Goal: Task Accomplishment & Management: Use online tool/utility

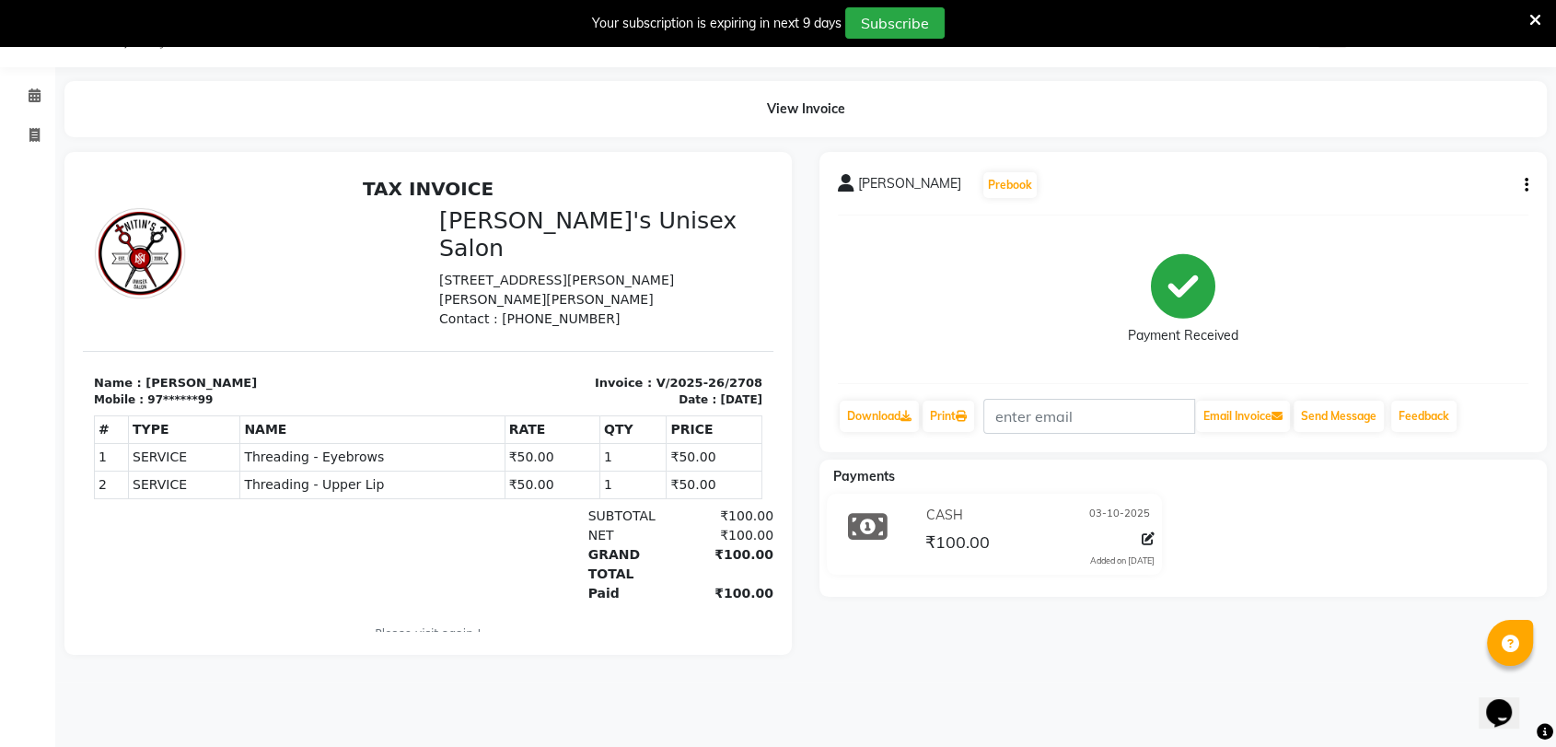
click at [1531, 17] on icon at bounding box center [1535, 20] width 12 height 17
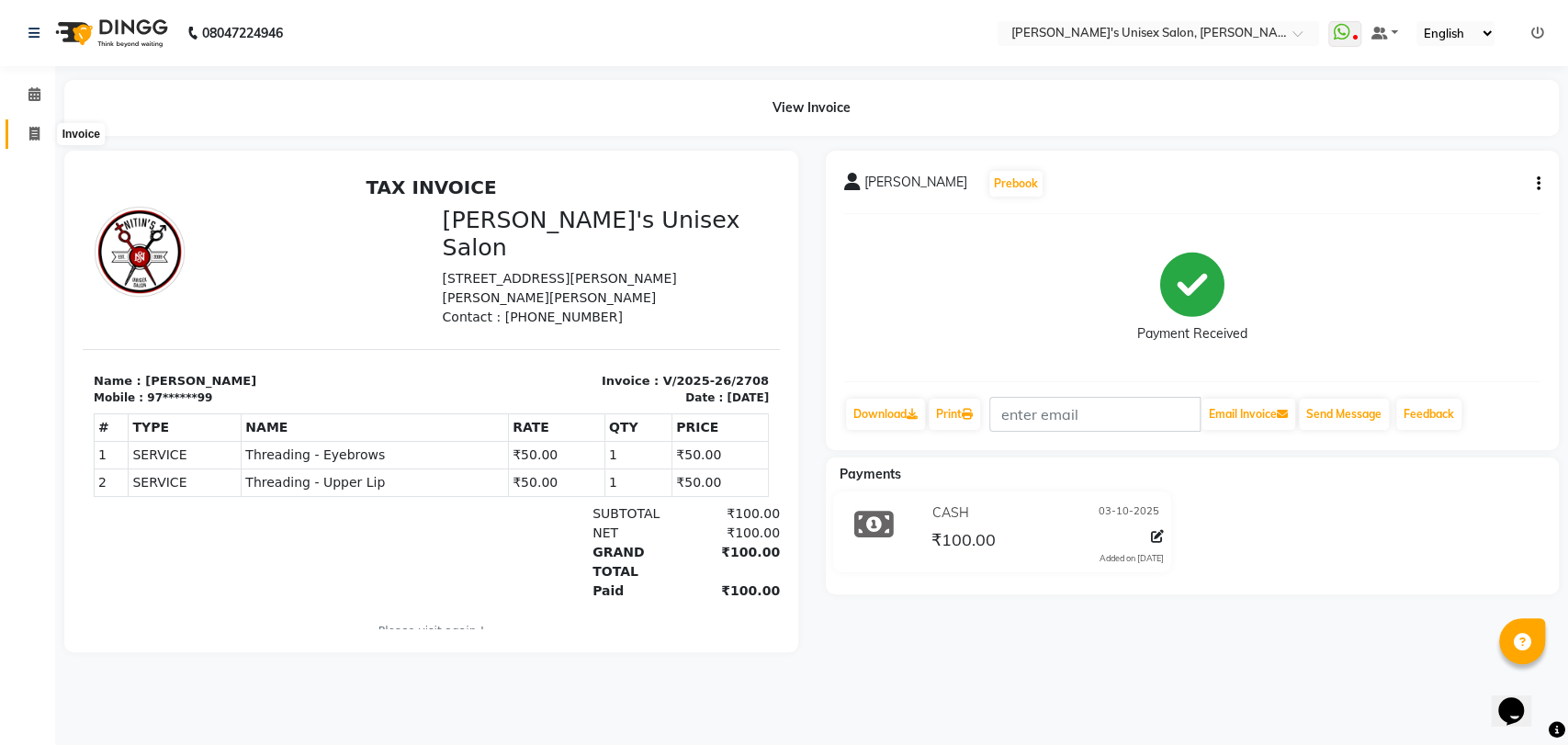
click at [29, 133] on icon at bounding box center [34, 134] width 10 height 14
select select "service"
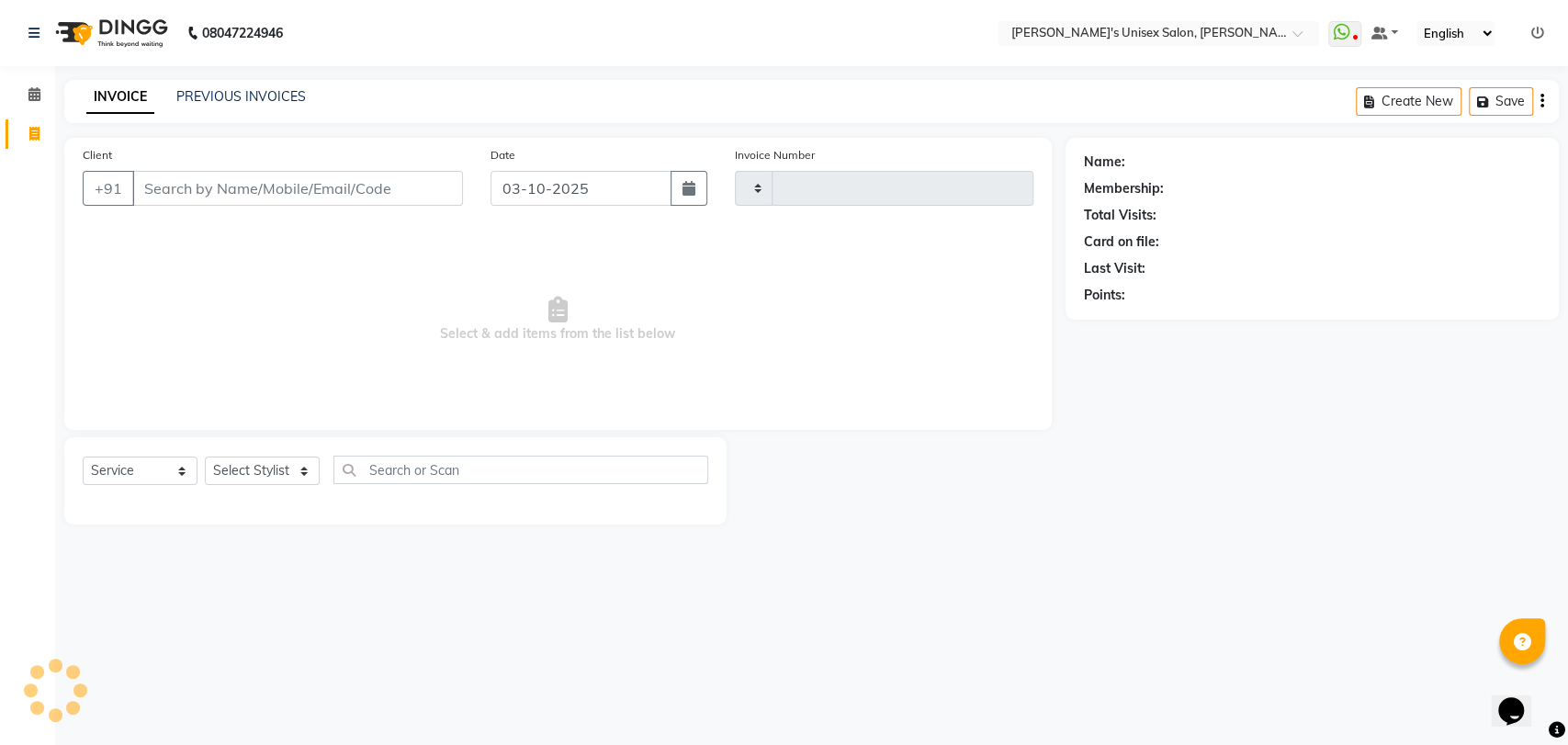
type input "2709"
select select "62"
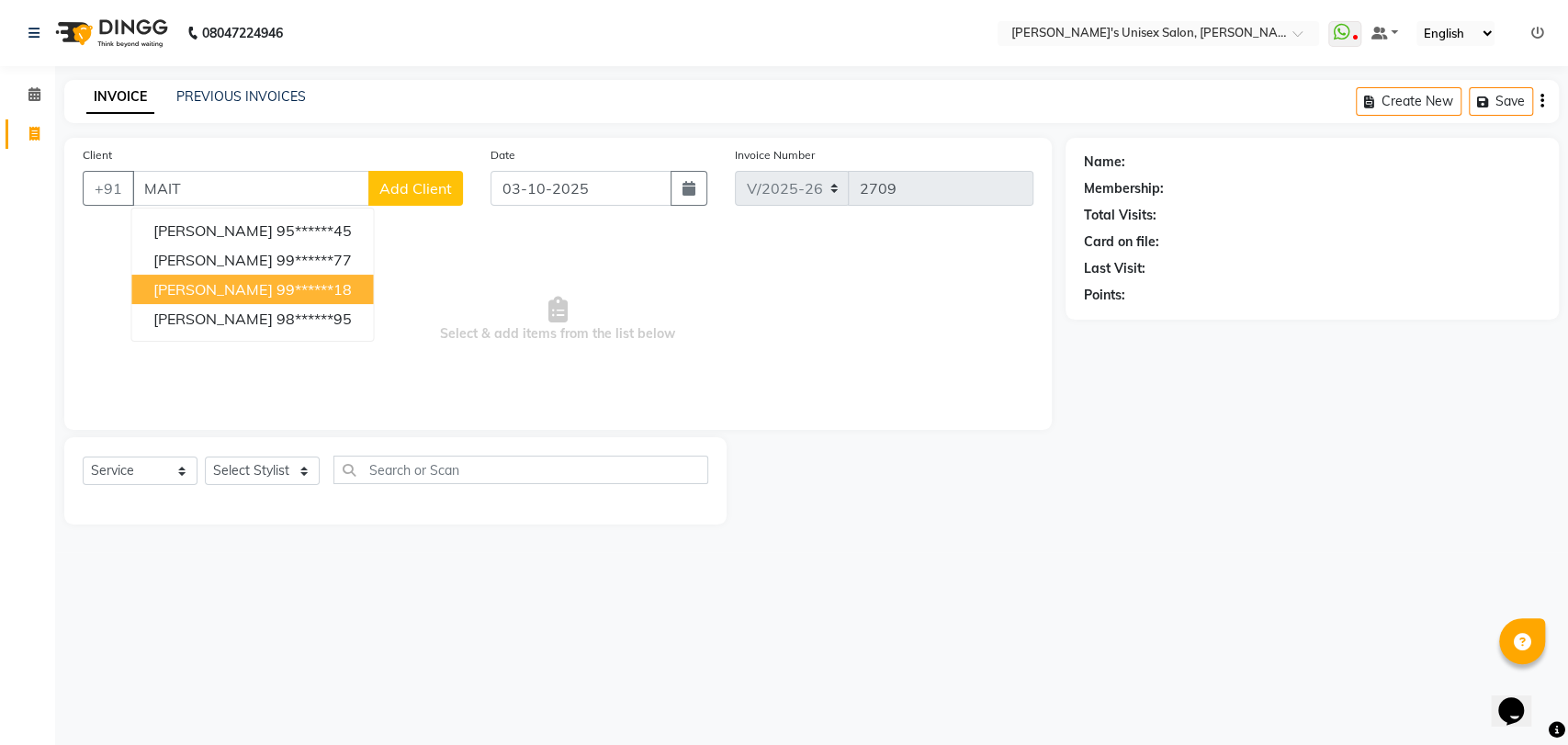
click at [267, 292] on span "[PERSON_NAME]" at bounding box center [212, 289] width 119 height 18
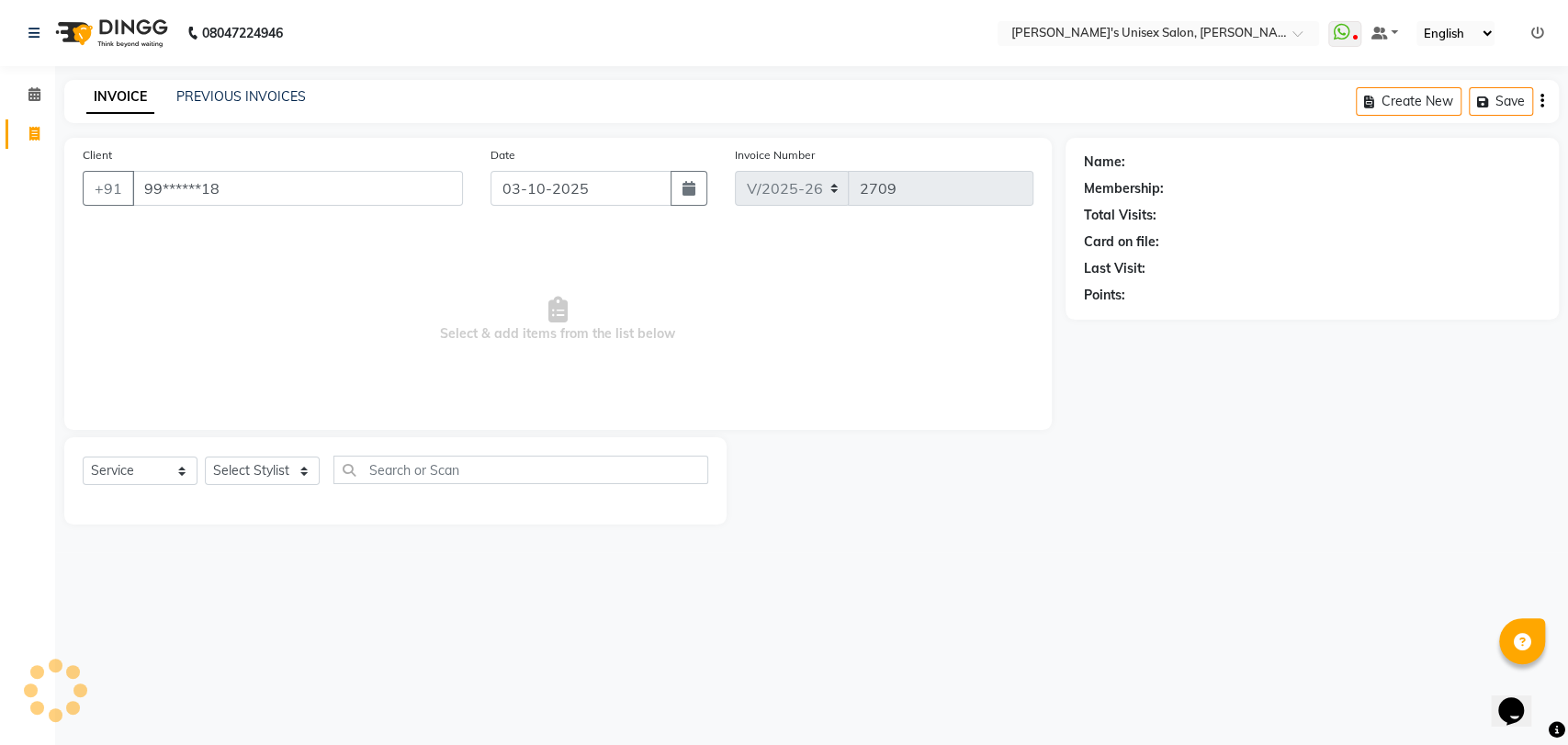
type input "99******18"
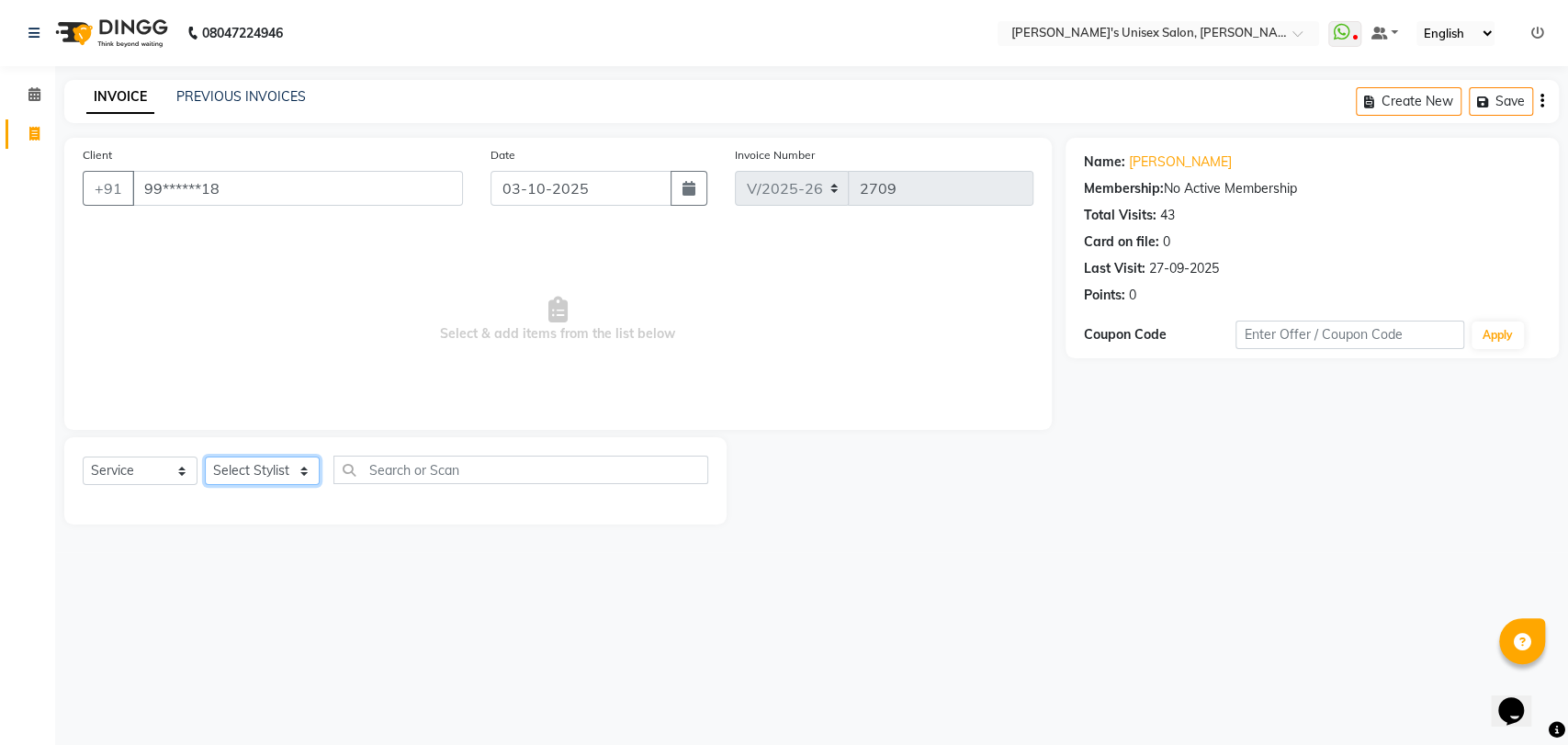
click at [269, 475] on select "Select Stylist [PERSON_NAME] DEEPA [PERSON_NAME] NEHA Nitin [PERSON_NAME] Recep…" at bounding box center [261, 471] width 115 height 29
select select "23030"
click at [204, 457] on select "Select Stylist [PERSON_NAME] DEEPA [PERSON_NAME] NEHA Nitin [PERSON_NAME] Recep…" at bounding box center [261, 471] width 115 height 29
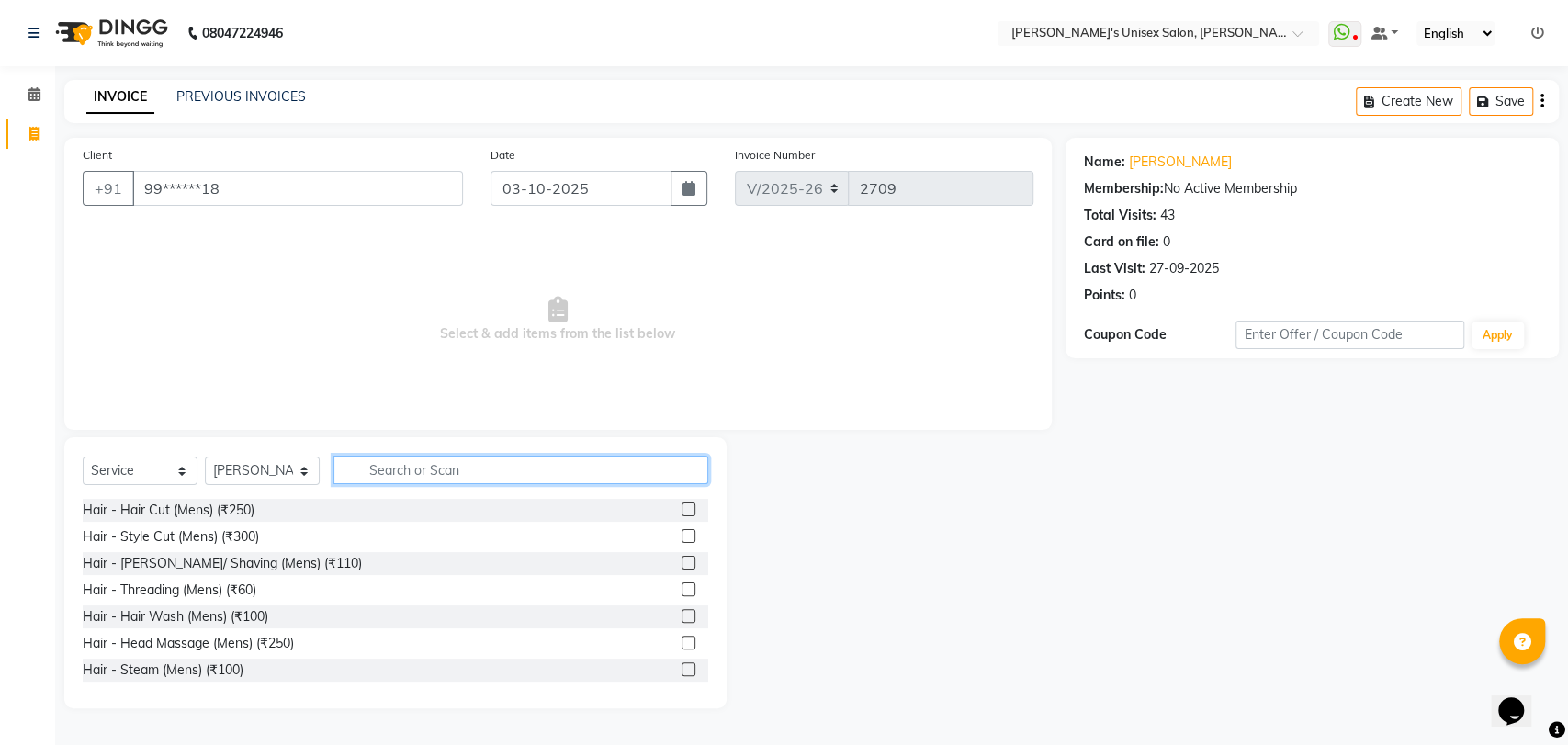
click at [389, 460] on input "text" at bounding box center [521, 470] width 375 height 29
type input "J"
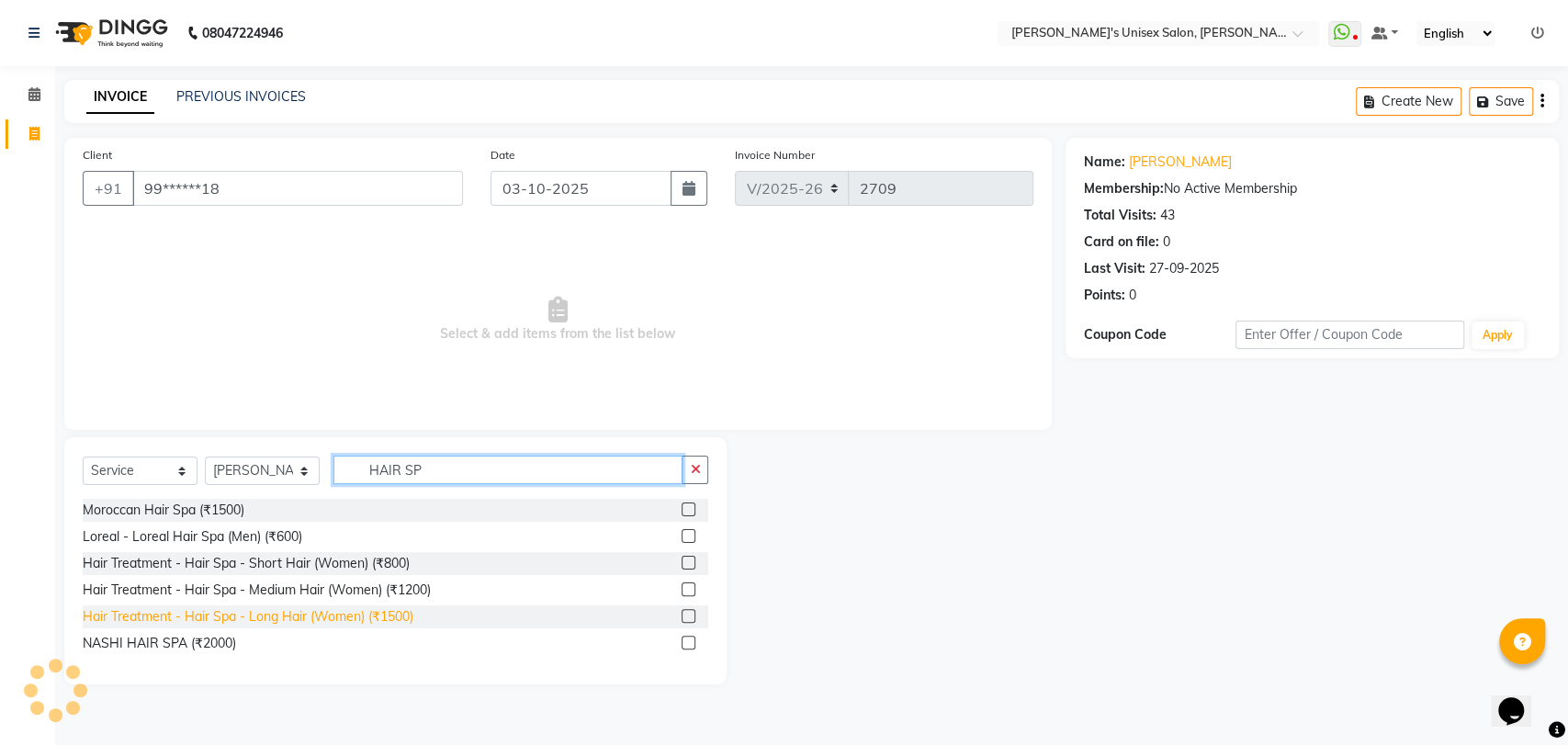
type input "HAIR SP"
click at [312, 612] on div "Hair Treatment - Hair Spa - Long Hair (Women) (₹1500)" at bounding box center [247, 616] width 330 height 19
checkbox input "false"
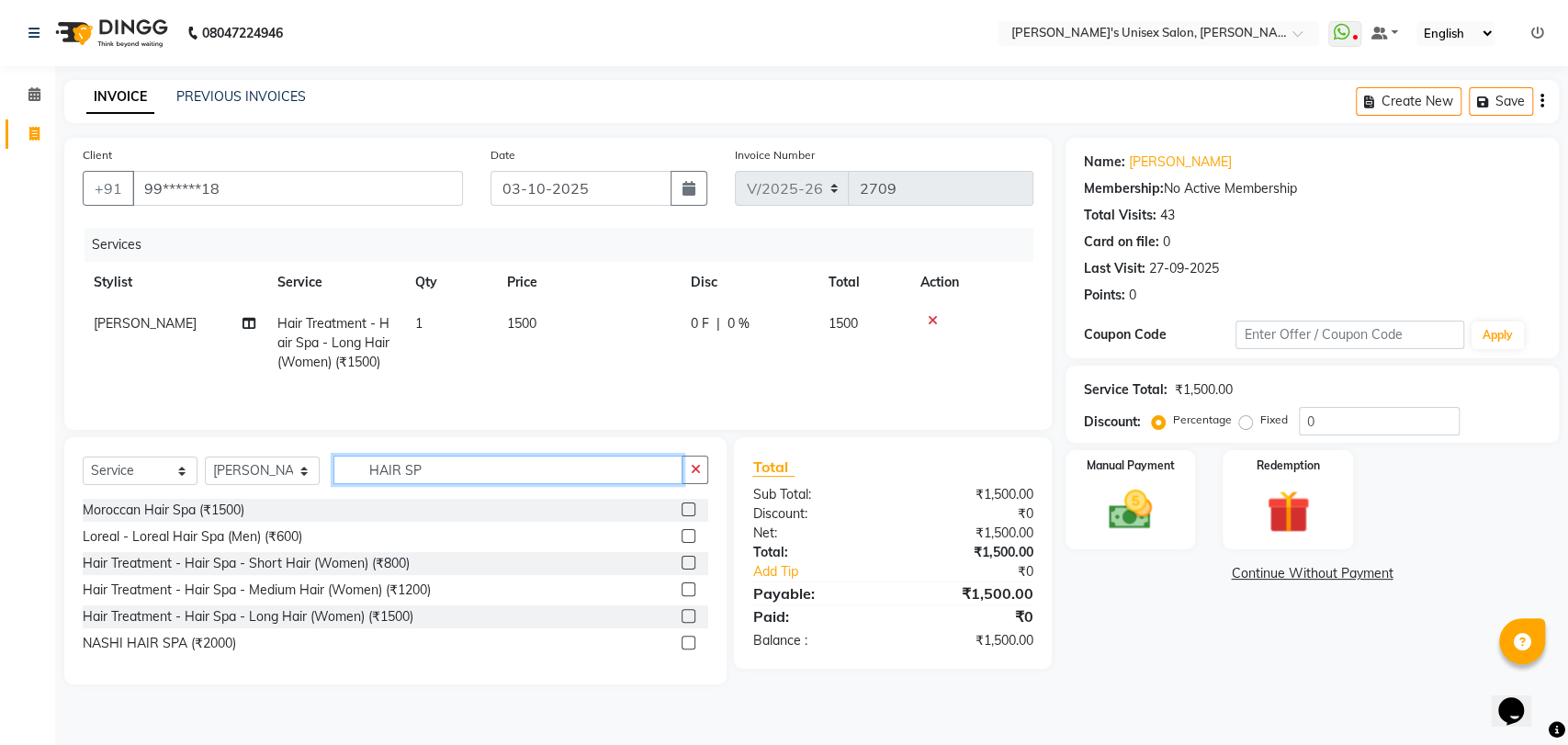
click at [485, 466] on input "HAIR SP" at bounding box center [508, 470] width 349 height 29
type input "H"
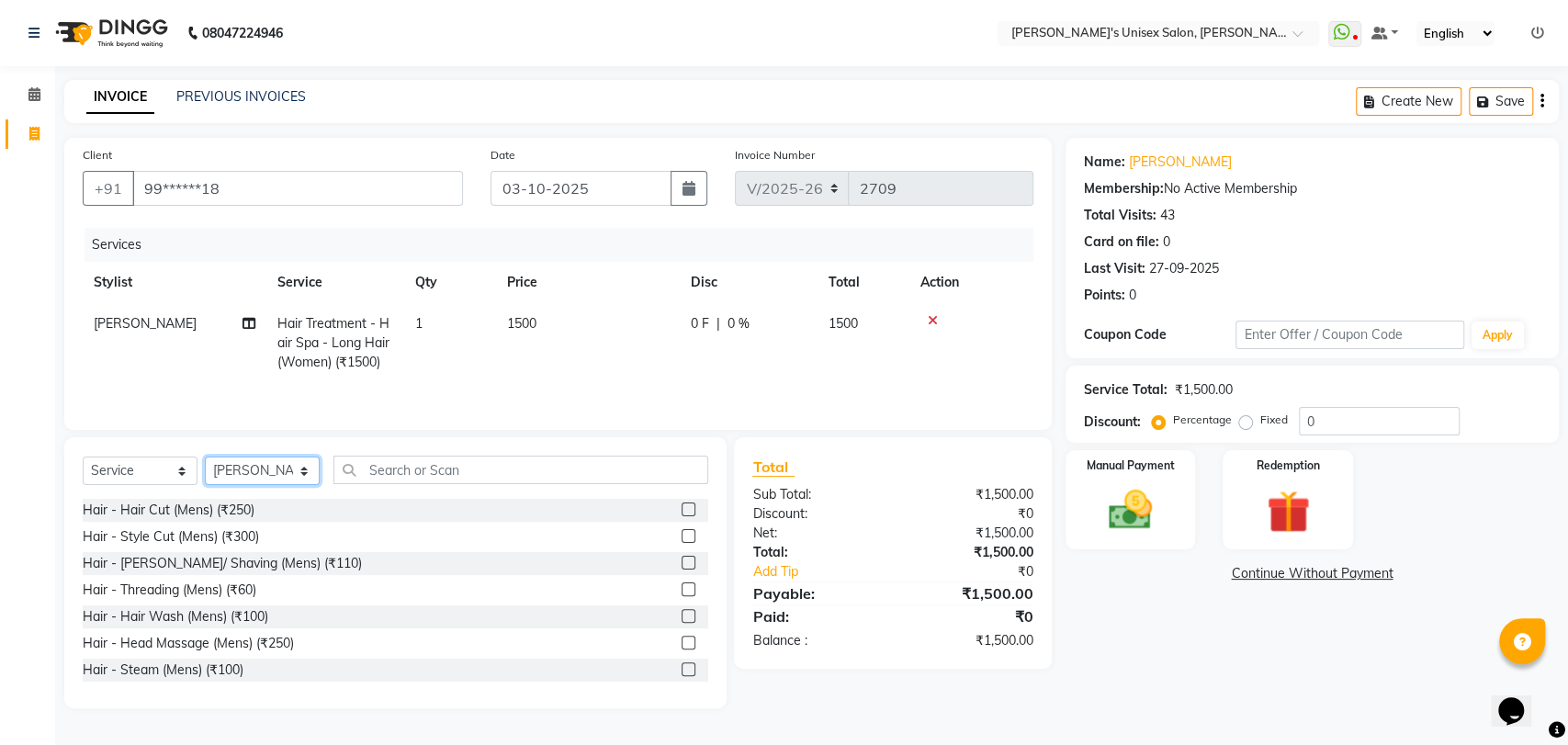
click at [281, 473] on select "Select Stylist [PERSON_NAME] DEEPA [PERSON_NAME] NEHA Nitin [PERSON_NAME] Recep…" at bounding box center [261, 471] width 115 height 29
select select "2430"
click at [204, 458] on select "Select Stylist [PERSON_NAME] DEEPA [PERSON_NAME] NEHA Nitin [PERSON_NAME] Recep…" at bounding box center [261, 471] width 115 height 29
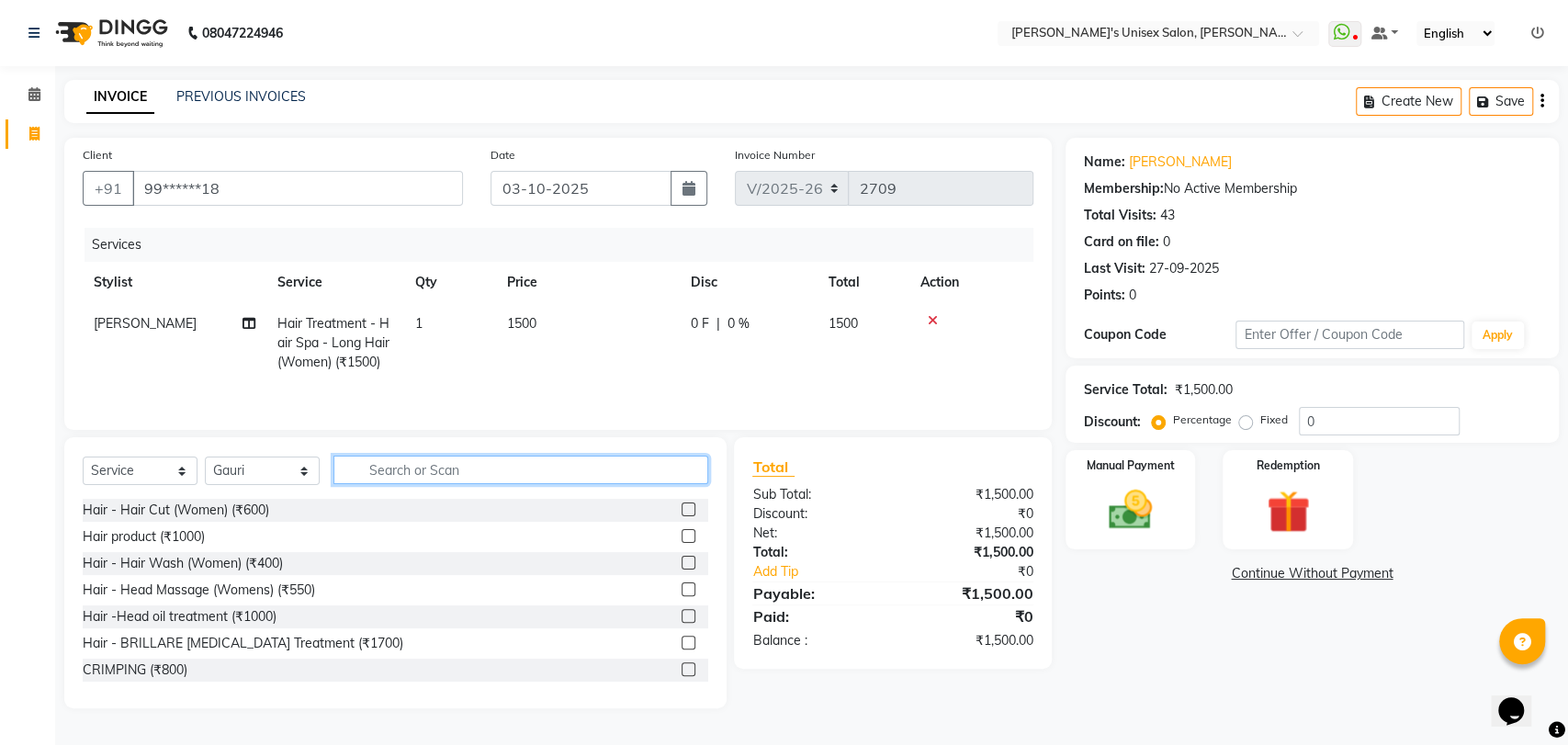
click at [411, 479] on input "text" at bounding box center [521, 470] width 375 height 29
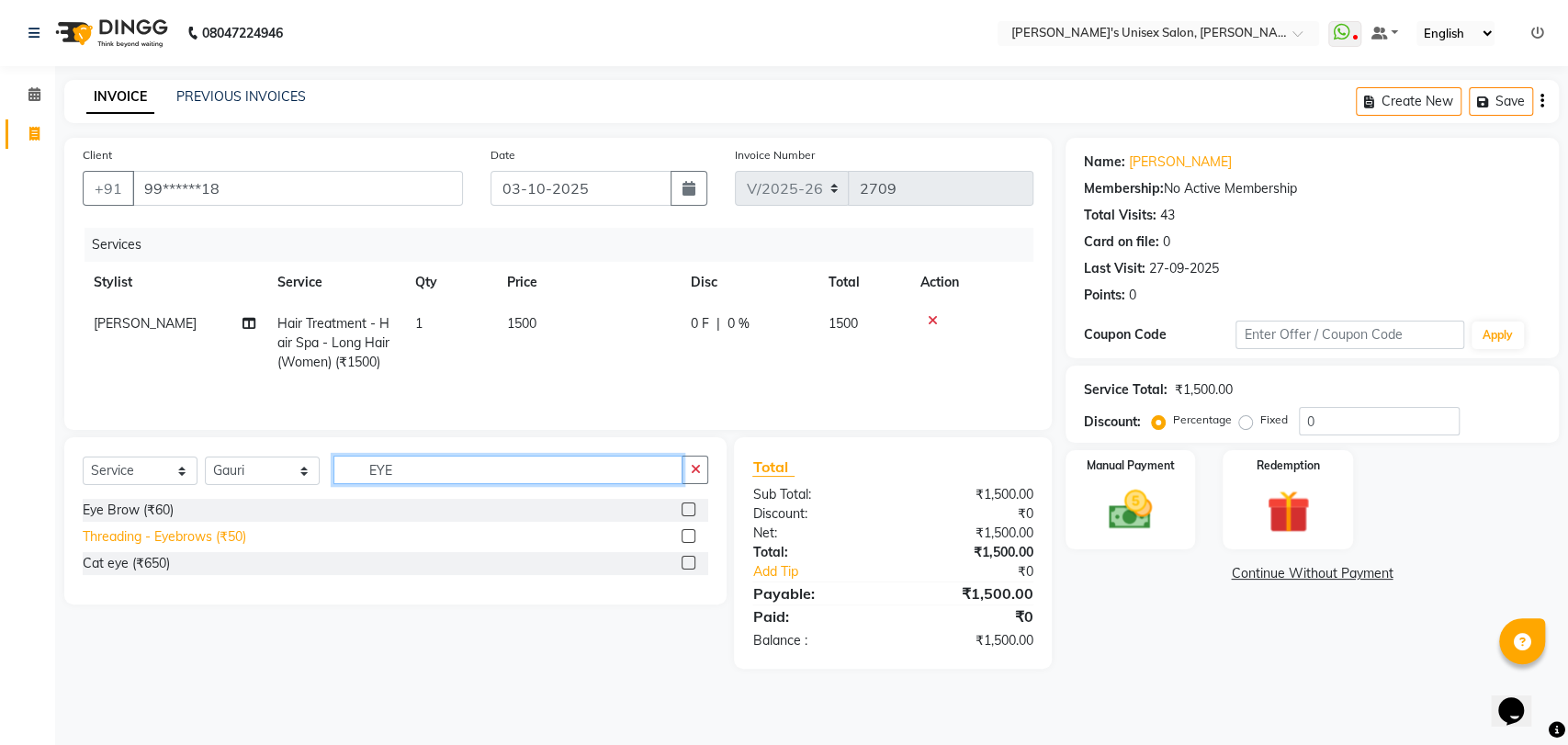
type input "EYE"
click at [210, 542] on div "Threading - Eyebrows (₹50)" at bounding box center [165, 536] width 164 height 19
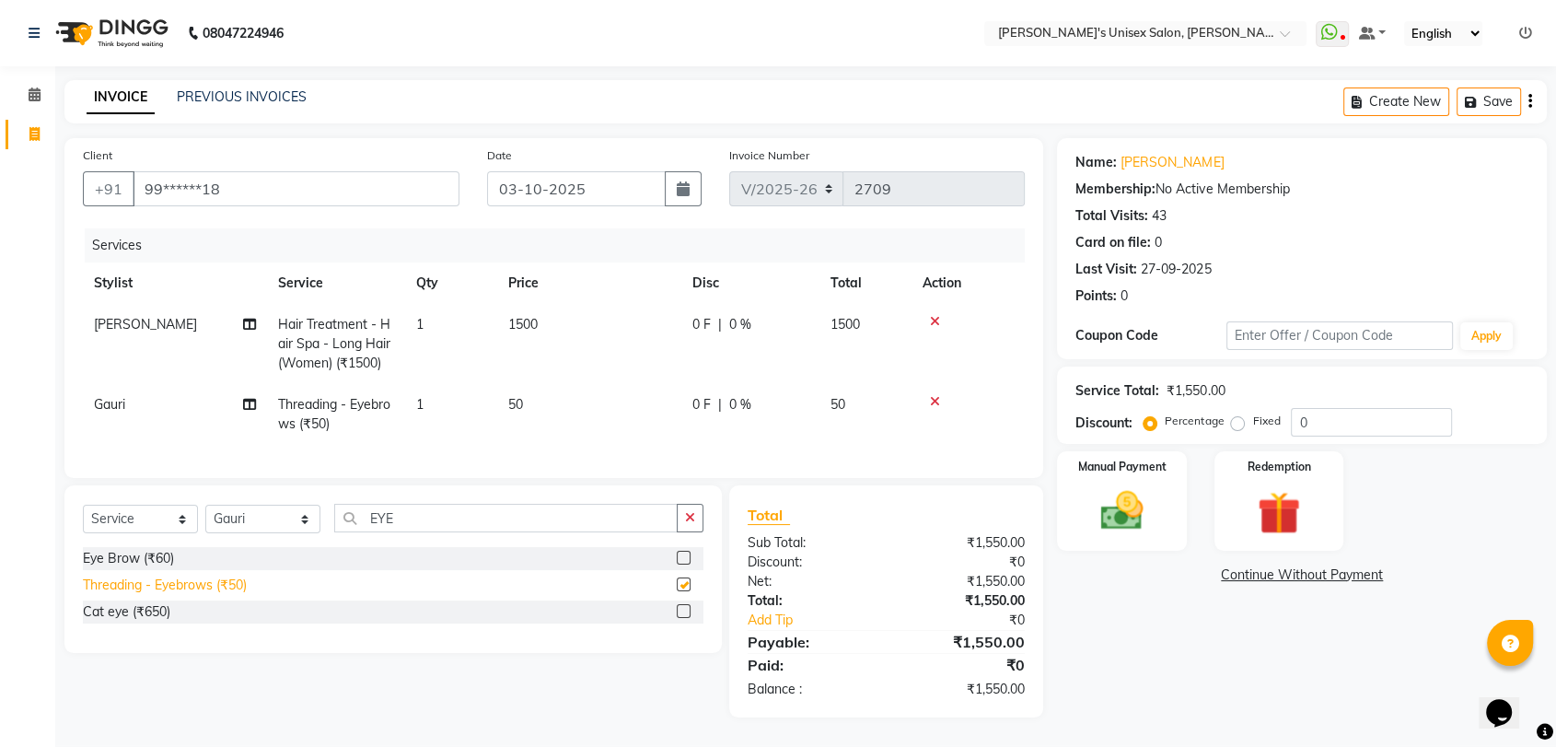
checkbox input "false"
click at [1120, 531] on img at bounding box center [1121, 511] width 72 height 52
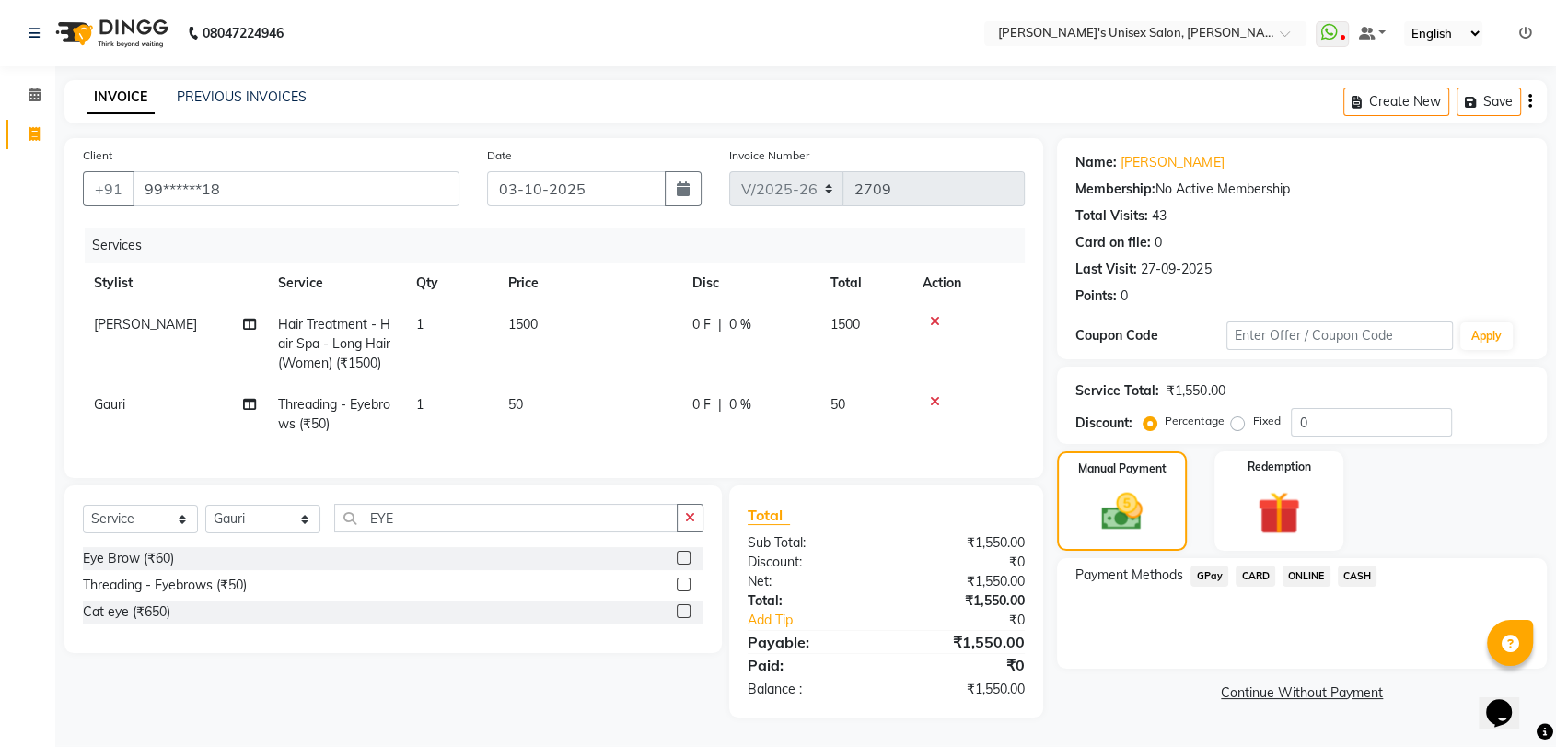
click at [1204, 570] on span "GPay" at bounding box center [1209, 575] width 38 height 21
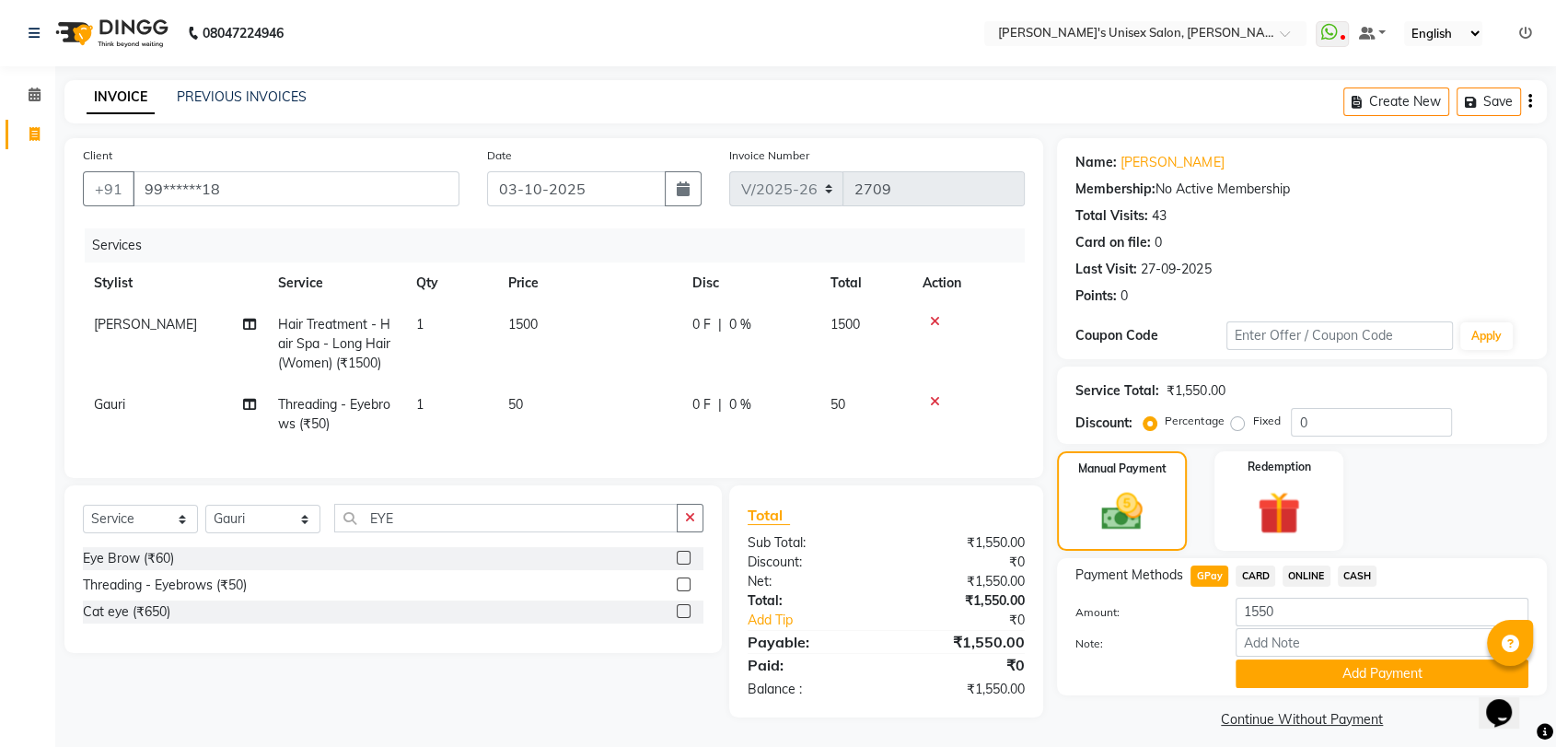
scroll to position [13, 0]
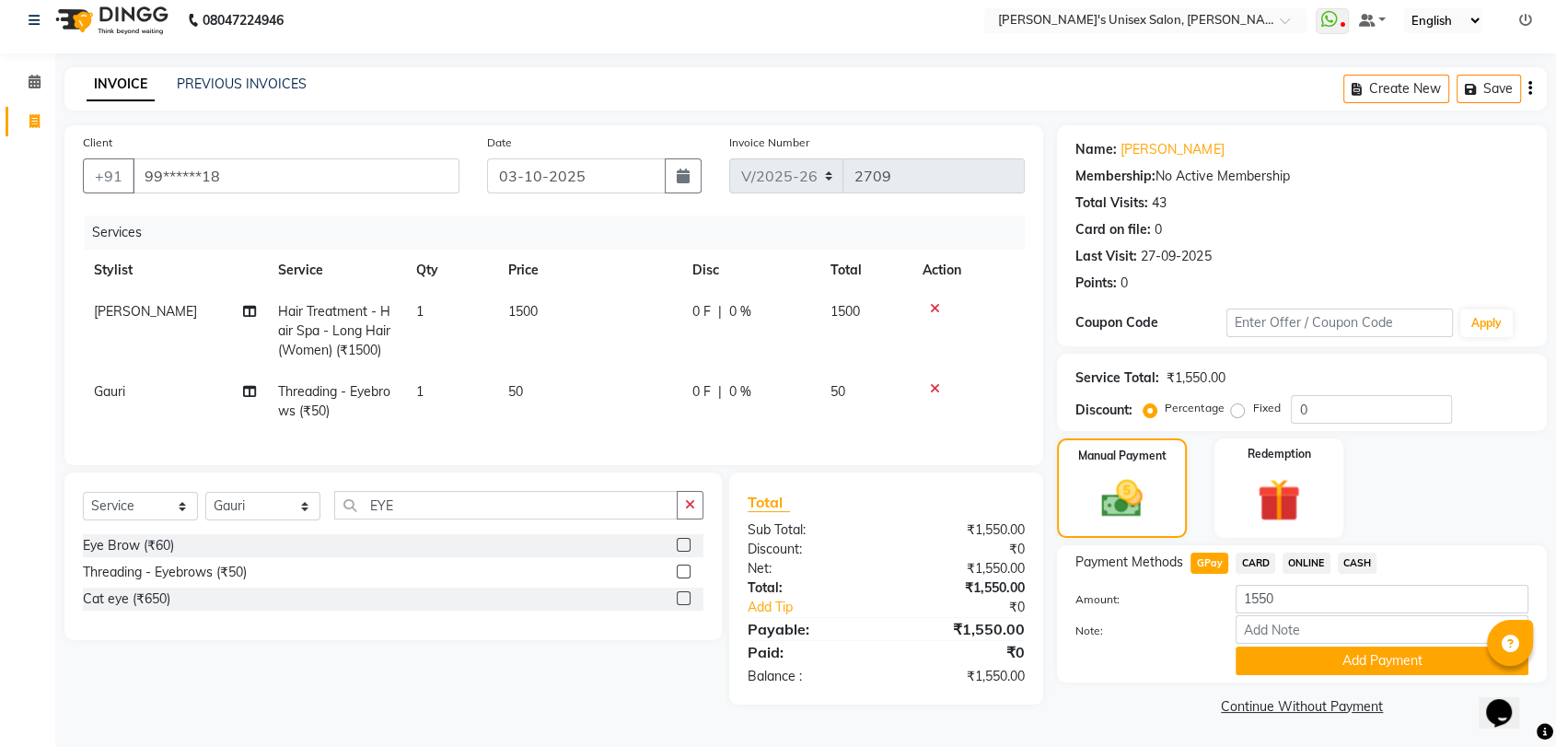
click at [1318, 674] on div "Payment Methods GPay CARD ONLINE CASH Amount: 1550 Note: Add Payment" at bounding box center [1302, 613] width 490 height 137
click at [1328, 657] on button "Add Payment" at bounding box center [1382, 660] width 293 height 29
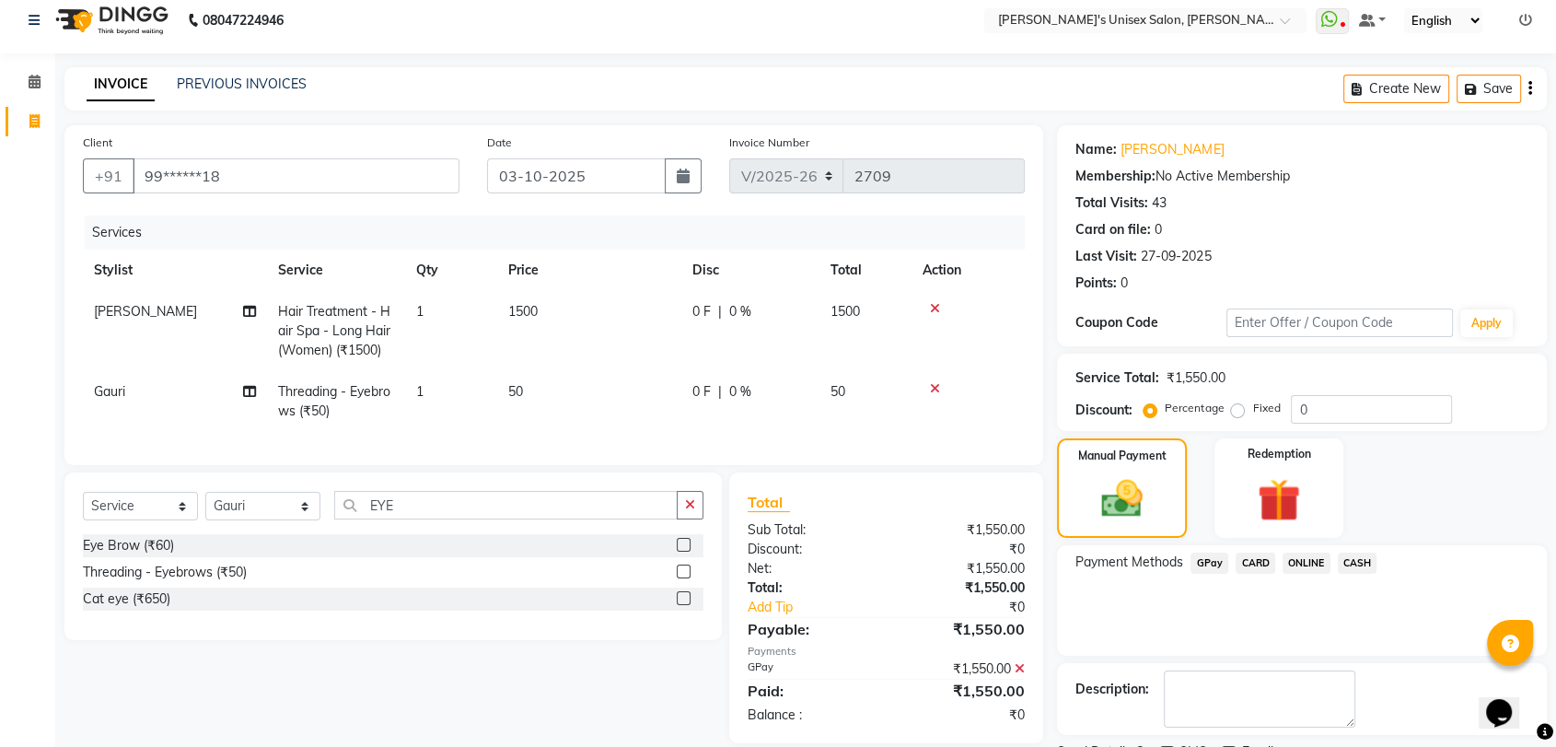
scroll to position [90, 0]
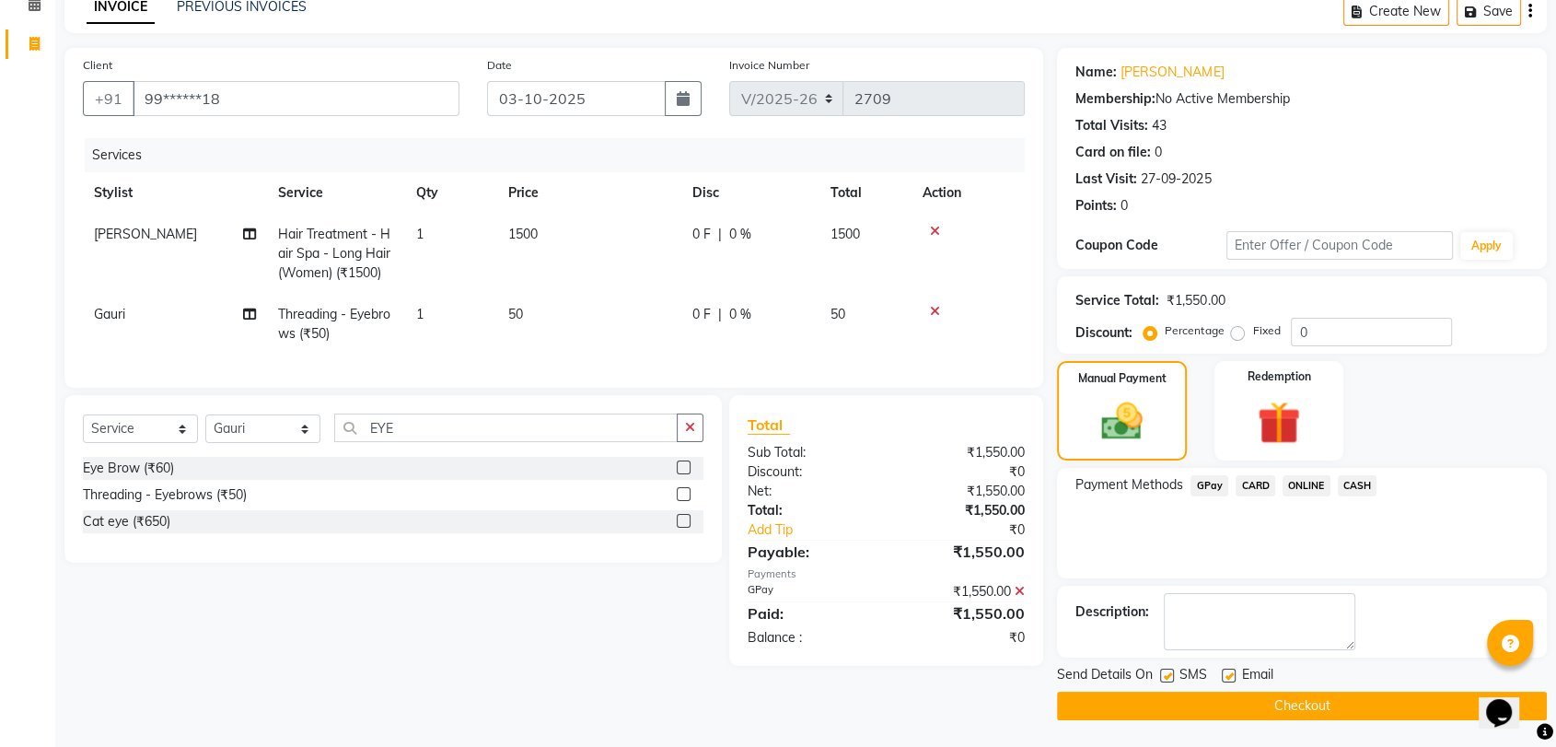
click at [1304, 702] on button "Checkout" at bounding box center [1302, 705] width 490 height 29
